Goal: Information Seeking & Learning: Learn about a topic

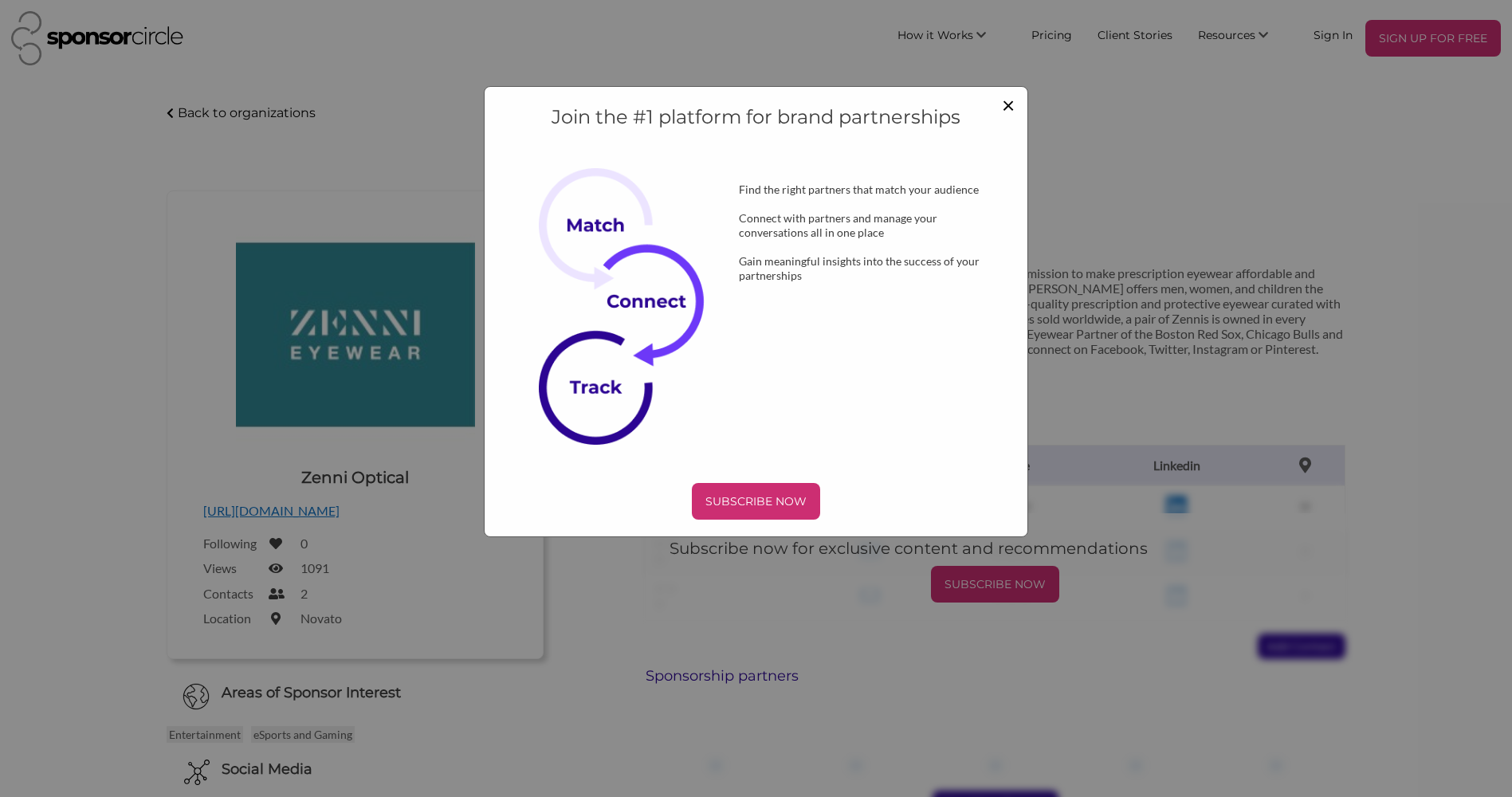
click at [1008, 104] on span "×" at bounding box center [1008, 104] width 13 height 27
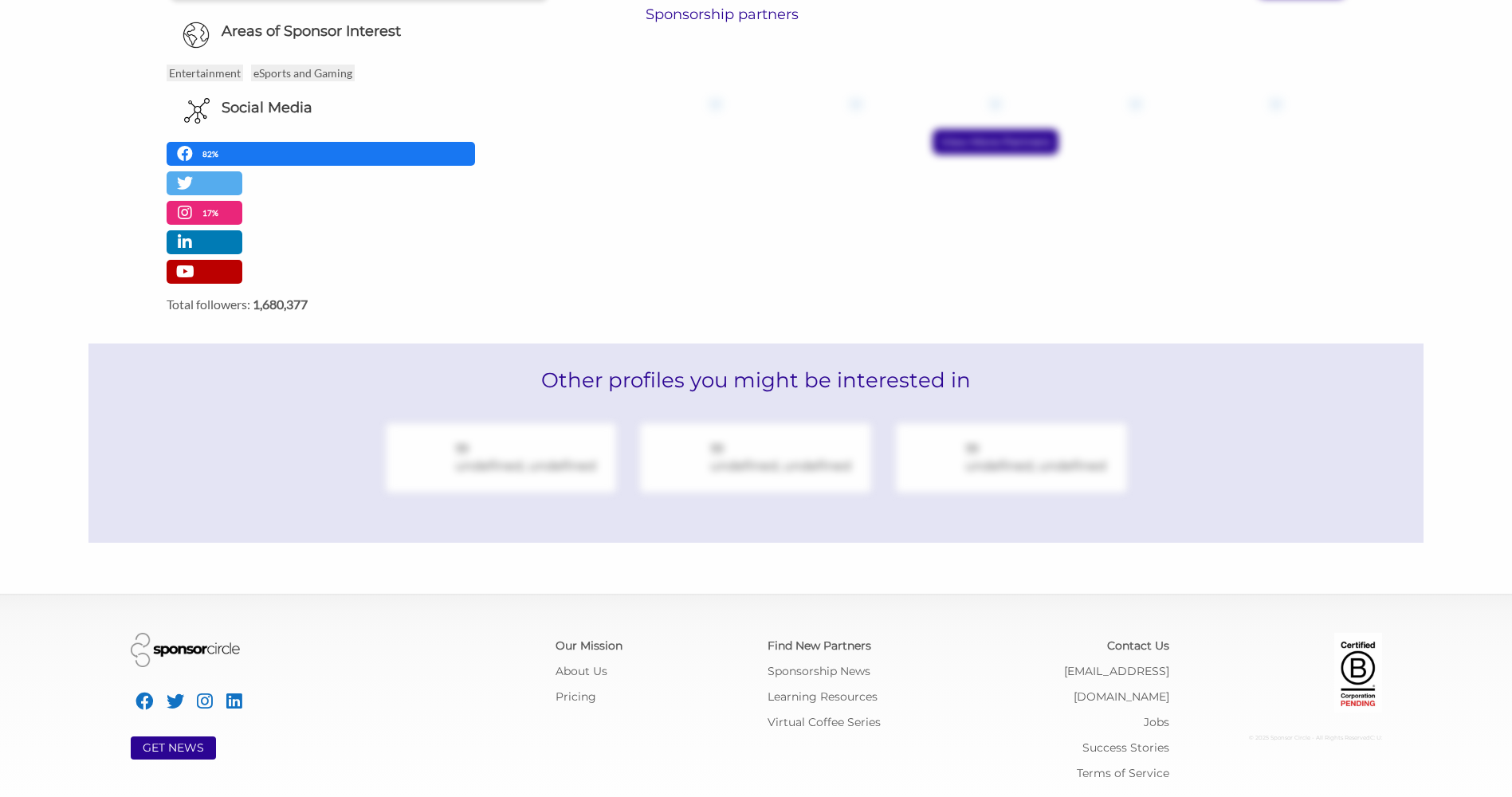
scroll to position [662, 0]
click at [821, 721] on link "Virtual Coffee Series" at bounding box center [824, 721] width 113 height 14
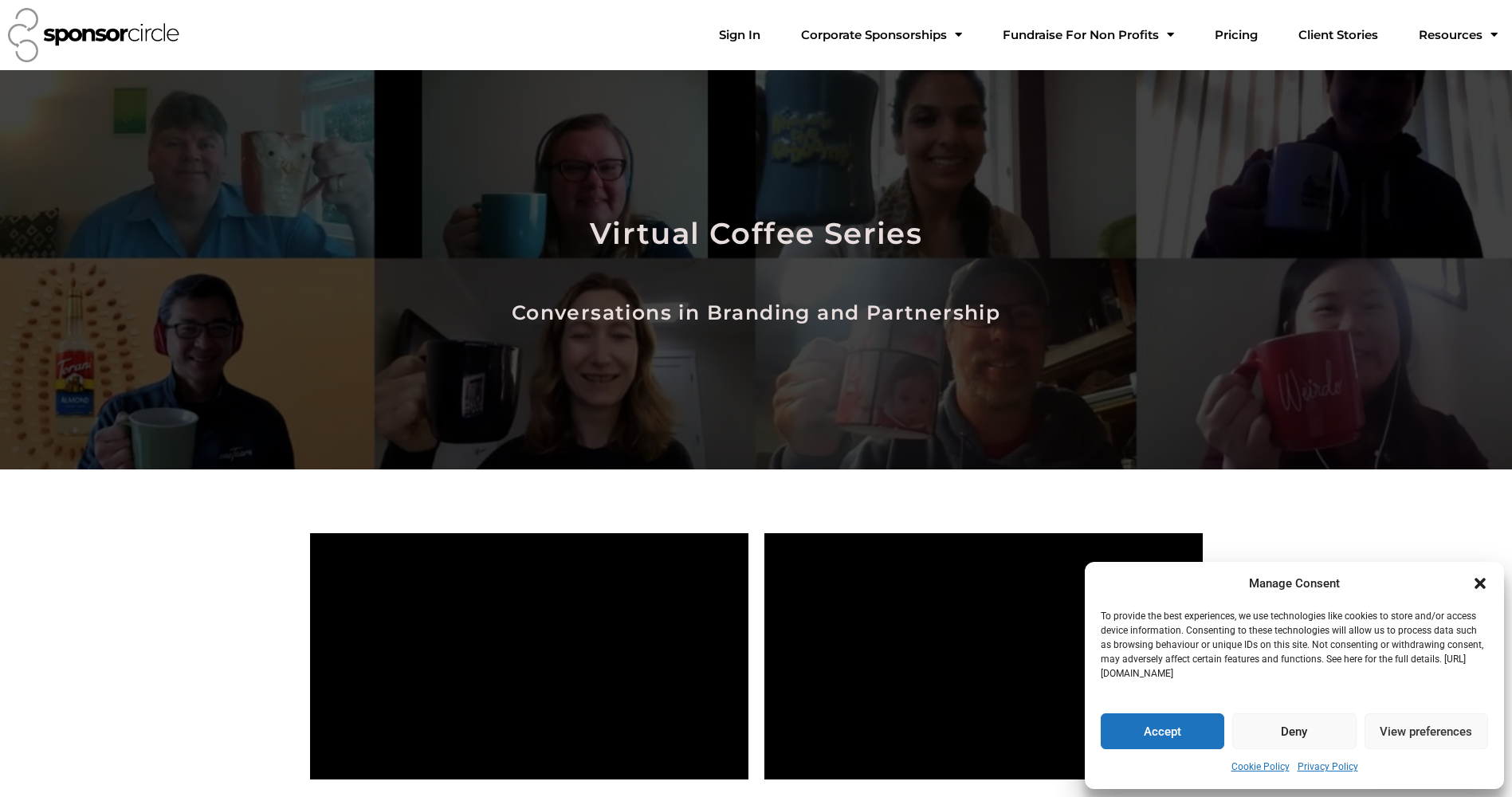
click at [1478, 583] on icon "Close dialogue" at bounding box center [1481, 584] width 12 height 12
